Goal: Task Accomplishment & Management: Manage account settings

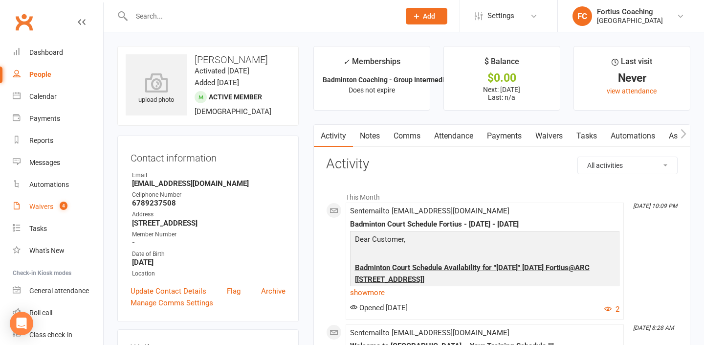
click at [64, 207] on span "4" at bounding box center [64, 205] width 8 height 8
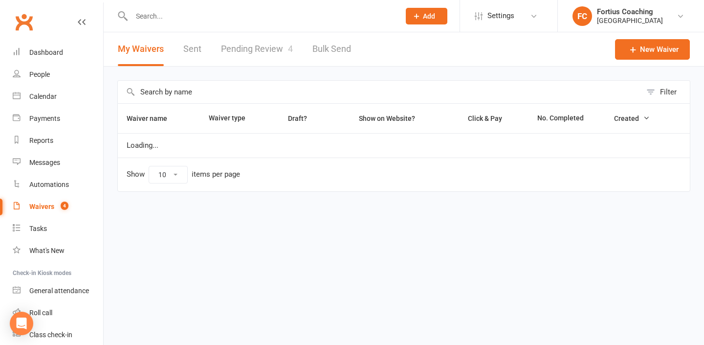
click at [231, 45] on link "Pending Review 4" at bounding box center [257, 49] width 72 height 34
select select "25"
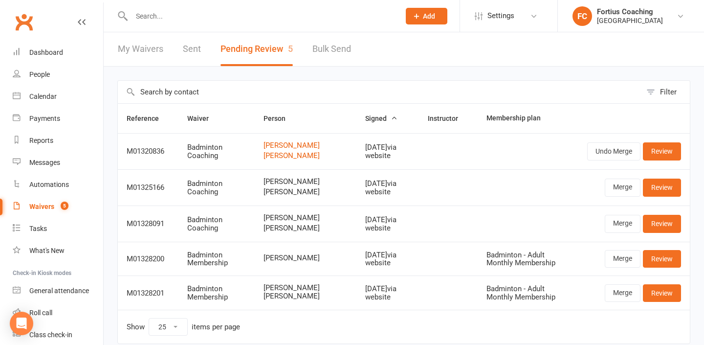
scroll to position [49, 0]
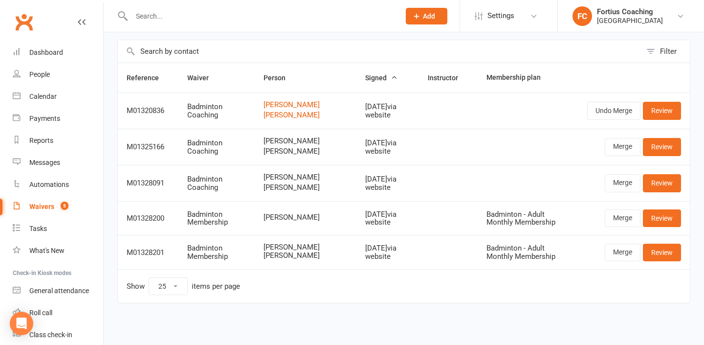
click at [161, 13] on input "text" at bounding box center [261, 16] width 264 height 14
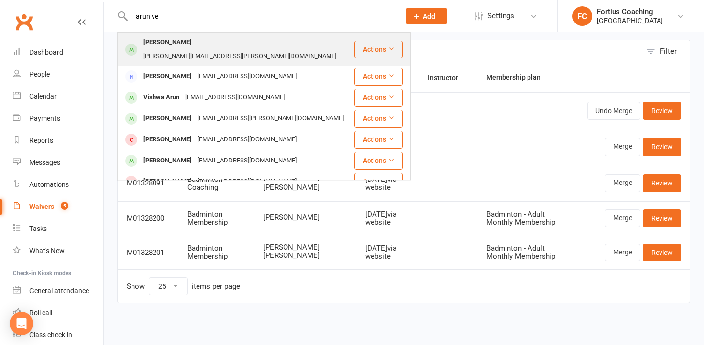
type input "arun ve"
click at [184, 49] on div "[PERSON_NAME][EMAIL_ADDRESS][PERSON_NAME][DOMAIN_NAME]" at bounding box center [239, 56] width 199 height 14
